Goal: Task Accomplishment & Management: Manage account settings

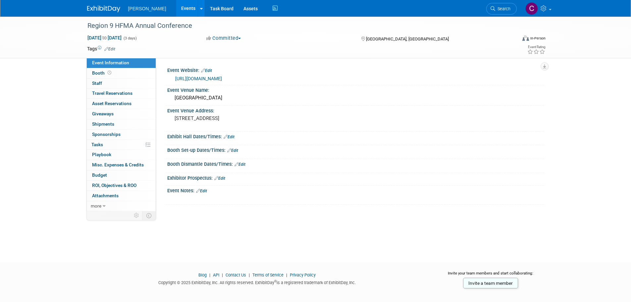
click at [178, 8] on link "Events" at bounding box center [188, 8] width 24 height 17
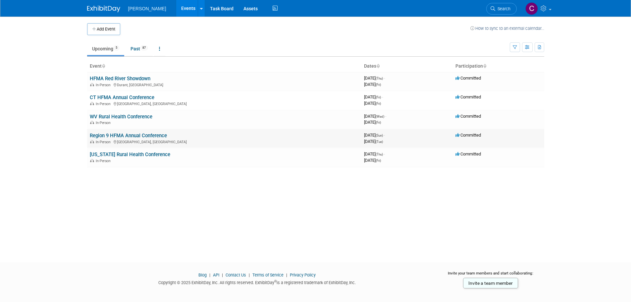
click at [110, 133] on link "Region 9 HFMA Annual Conference" at bounding box center [128, 135] width 77 height 6
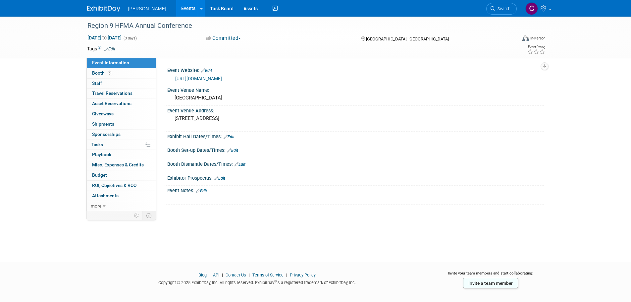
click at [204, 188] on link "Edit" at bounding box center [201, 190] width 11 height 5
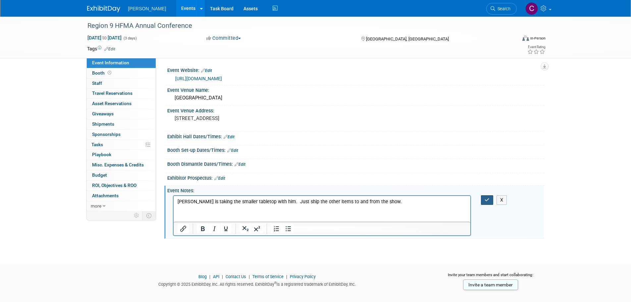
click at [487, 202] on button "button" at bounding box center [487, 200] width 12 height 10
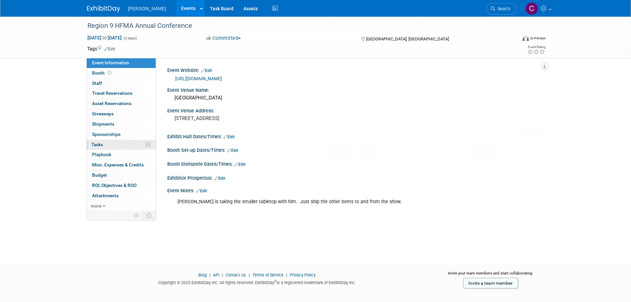
click at [96, 144] on span "Tasks 0%" at bounding box center [97, 144] width 12 height 5
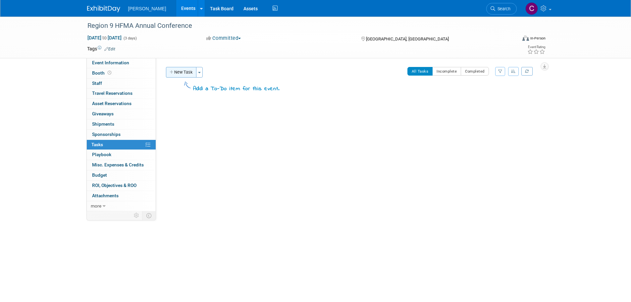
click at [189, 72] on button "New Task" at bounding box center [181, 72] width 30 height 11
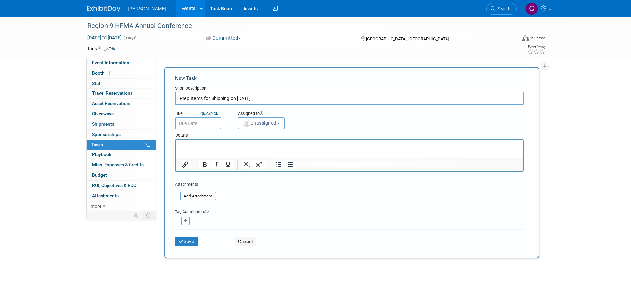
type input "Prep Items for Shipping on 11/11/25"
click at [195, 122] on input "text" at bounding box center [198, 123] width 46 height 12
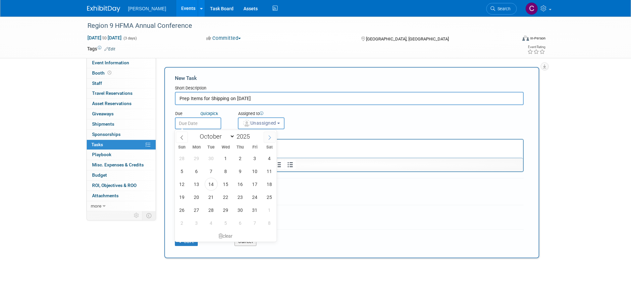
click at [272, 137] on icon at bounding box center [269, 137] width 5 height 5
select select "10"
click at [197, 185] on span "10" at bounding box center [196, 183] width 13 height 13
type input "Nov 10, 2025"
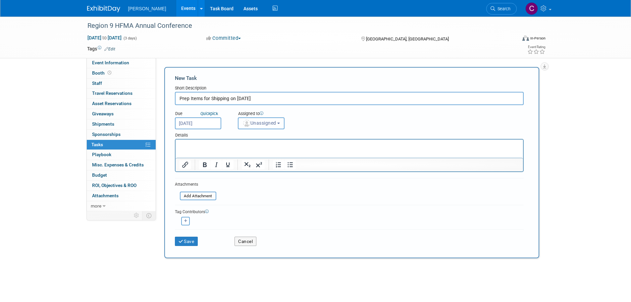
click at [267, 119] on button "Unassigned" at bounding box center [261, 123] width 47 height 12
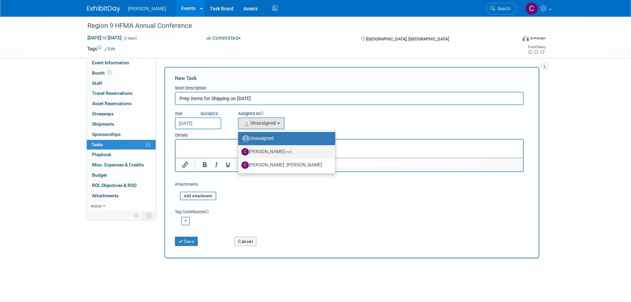
click at [256, 149] on label "[PERSON_NAME] (me)" at bounding box center [284, 151] width 87 height 11
click at [239, 149] on input "[PERSON_NAME] (me)" at bounding box center [237, 151] width 4 height 4
select select "8e291c18-5075-4415-97dd-f61b126a9a51"
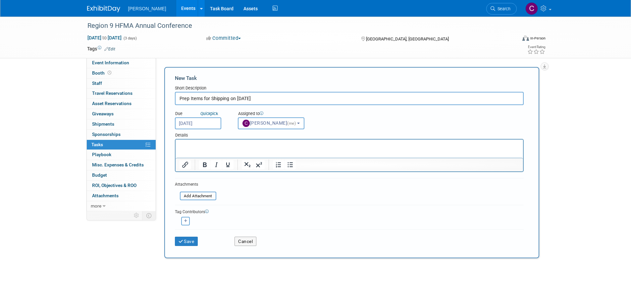
click at [176, 6] on link "Events" at bounding box center [188, 8] width 24 height 17
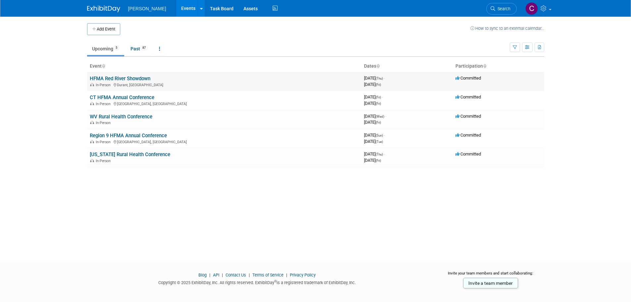
click at [124, 76] on link "HFMA Red River Showdown" at bounding box center [120, 78] width 61 height 6
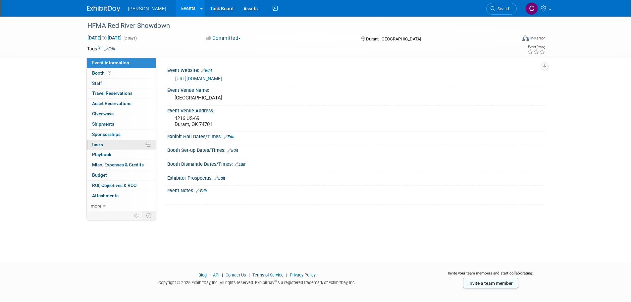
click at [98, 146] on span "Tasks 0%" at bounding box center [97, 144] width 12 height 5
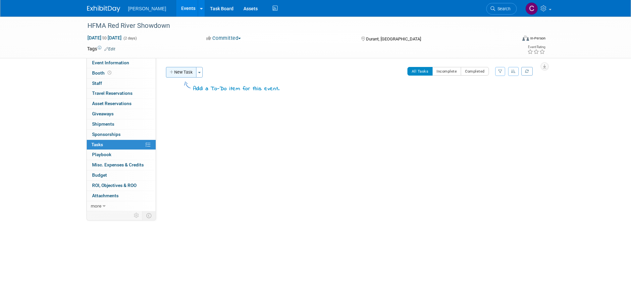
click at [178, 73] on button "New Task" at bounding box center [181, 72] width 30 height 11
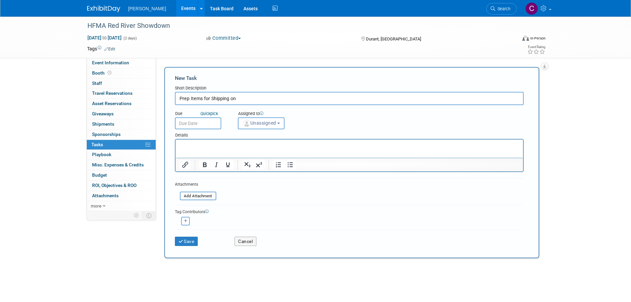
click at [258, 97] on input "Prep Items for Shipping on" at bounding box center [349, 98] width 349 height 13
type input "Prep Items for Shipping on [DATE]"
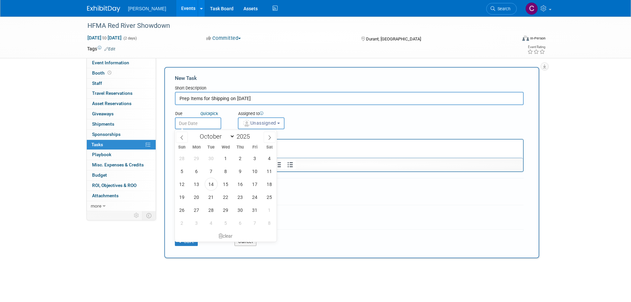
click at [208, 122] on input "text" at bounding box center [198, 123] width 46 height 12
click at [211, 180] on span "14" at bounding box center [211, 183] width 13 height 13
type input "[DATE]"
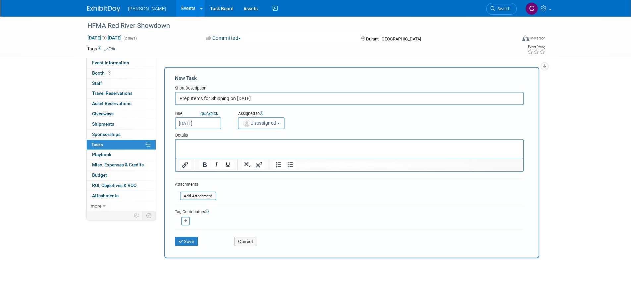
click at [270, 125] on span "Unassigned" at bounding box center [259, 122] width 34 height 5
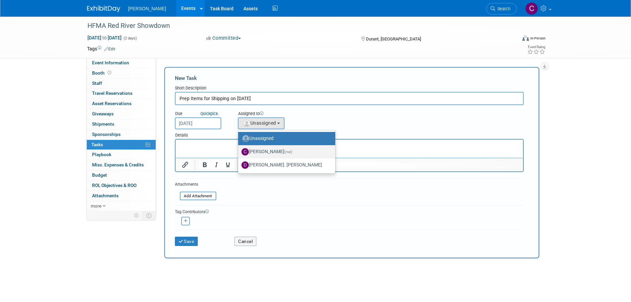
click at [284, 151] on span "(me)" at bounding box center [288, 151] width 8 height 5
click at [239, 151] on input "[PERSON_NAME] (me)" at bounding box center [237, 151] width 4 height 4
select select "8e291c18-5075-4415-97dd-f61b126a9a51"
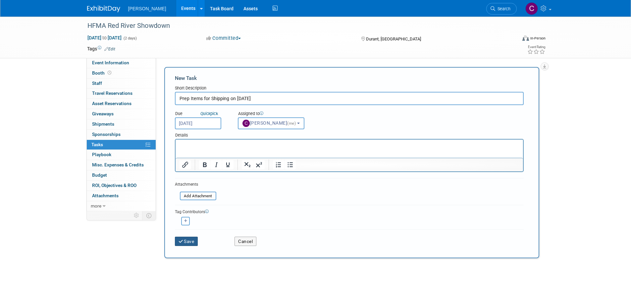
click at [190, 242] on button "Save" at bounding box center [186, 240] width 23 height 9
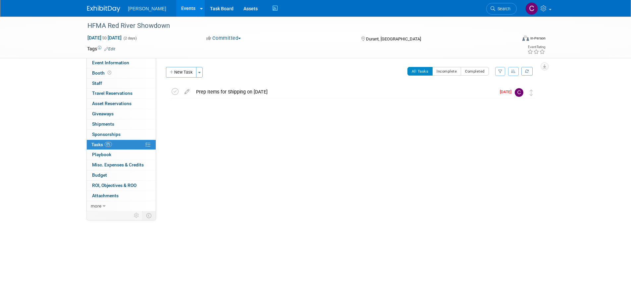
drag, startPoint x: 61, startPoint y: 169, endPoint x: 83, endPoint y: 150, distance: 29.3
click at [61, 169] on div "HFMA Red River Showdown [DATE] to [DATE] (2 days) [DATE] to [DATE] Committed Co…" at bounding box center [315, 133] width 631 height 233
click at [240, 91] on div "Prep Items for Shipping on [DATE]" at bounding box center [344, 91] width 303 height 11
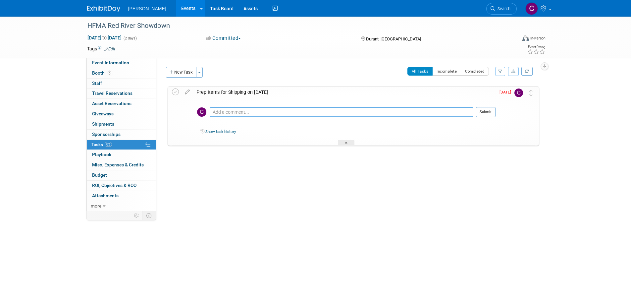
click at [233, 114] on textarea at bounding box center [342, 112] width 264 height 10
paste textarea "We do ask that all items that are required to be shipped back to your corporate…"
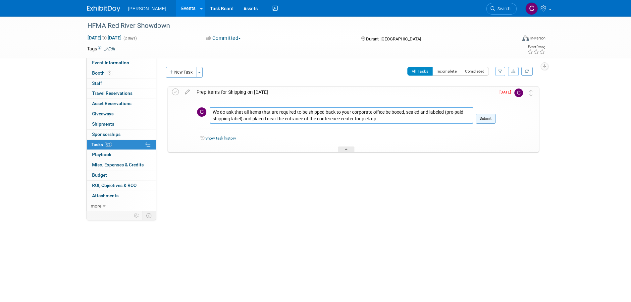
type textarea "We do ask that all items that are required to be shipped back to your corporate…"
click at [482, 117] on button "Submit" at bounding box center [486, 119] width 20 height 10
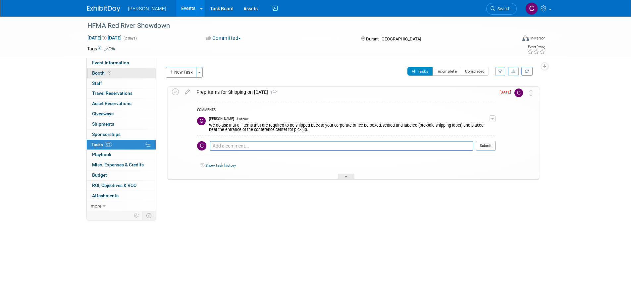
click at [102, 71] on span "Booth" at bounding box center [102, 72] width 21 height 5
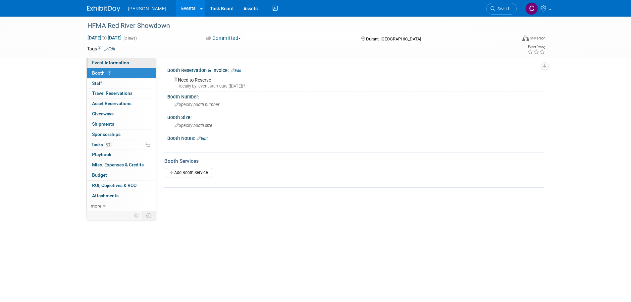
click at [108, 61] on span "Event Information" at bounding box center [110, 62] width 37 height 5
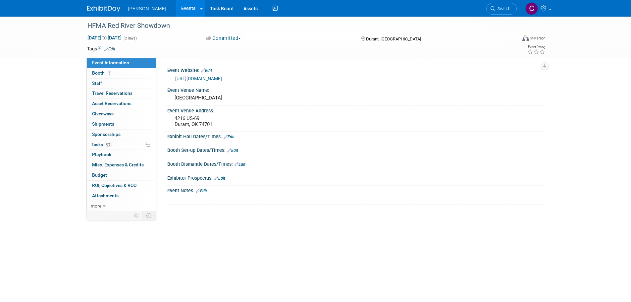
click at [233, 149] on link "Edit" at bounding box center [232, 150] width 11 height 5
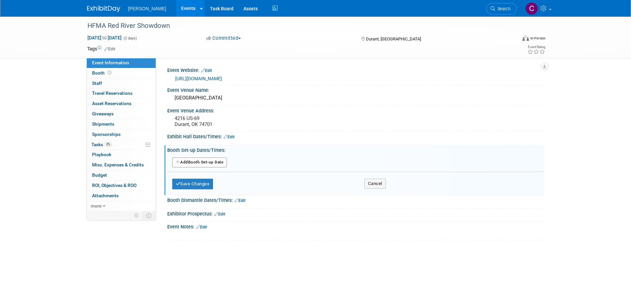
click at [198, 161] on button "Add Another Booth Set-up Date" at bounding box center [199, 162] width 55 height 10
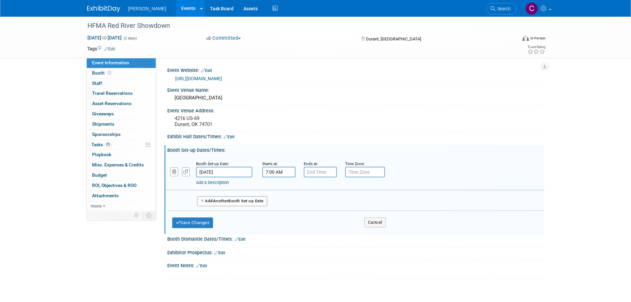
click at [281, 171] on input "7:00 AM" at bounding box center [278, 172] width 33 height 11
click at [340, 199] on button "AM" at bounding box center [335, 202] width 12 height 11
type input "7:00 PM"
click at [322, 170] on input "7:00 PM" at bounding box center [320, 172] width 33 height 11
click at [320, 204] on span "07" at bounding box center [319, 202] width 13 height 12
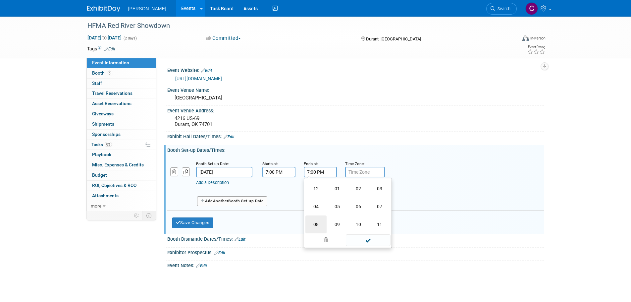
click at [318, 220] on td "08" at bounding box center [315, 224] width 21 height 18
type input "8:00 PM"
click at [364, 230] on span at bounding box center [368, 232] width 45 height 12
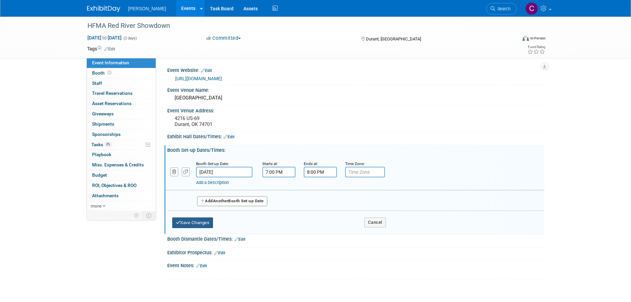
click at [190, 221] on button "Save Changes" at bounding box center [192, 222] width 41 height 11
